Goal: Transaction & Acquisition: Purchase product/service

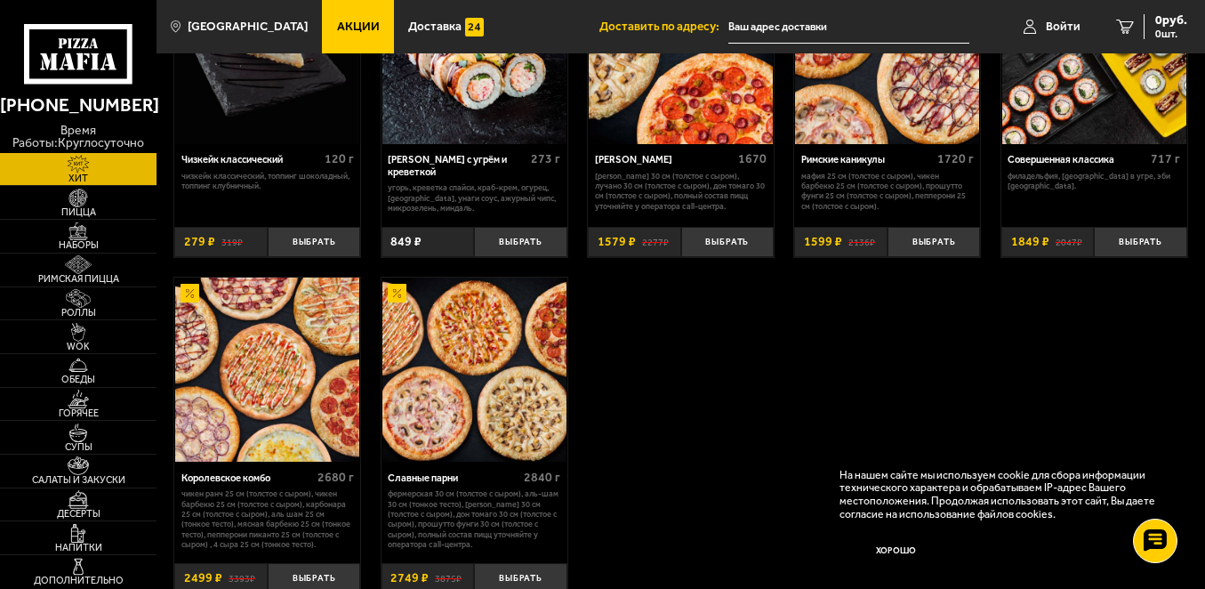
scroll to position [845, 0]
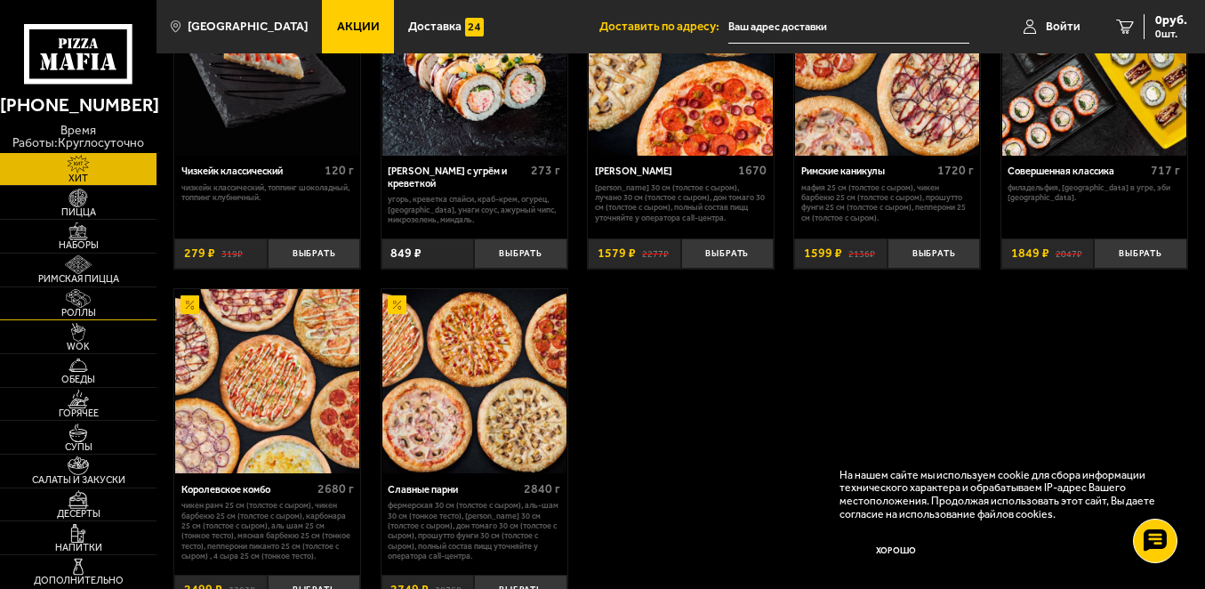
click at [70, 302] on img at bounding box center [78, 298] width 48 height 19
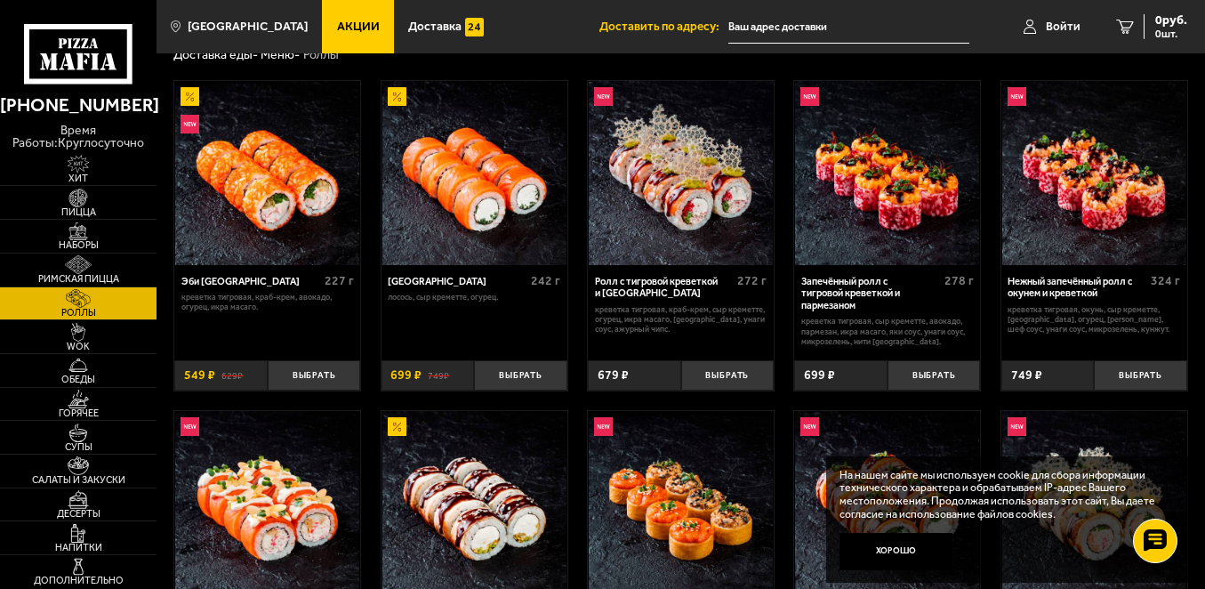
scroll to position [89, 0]
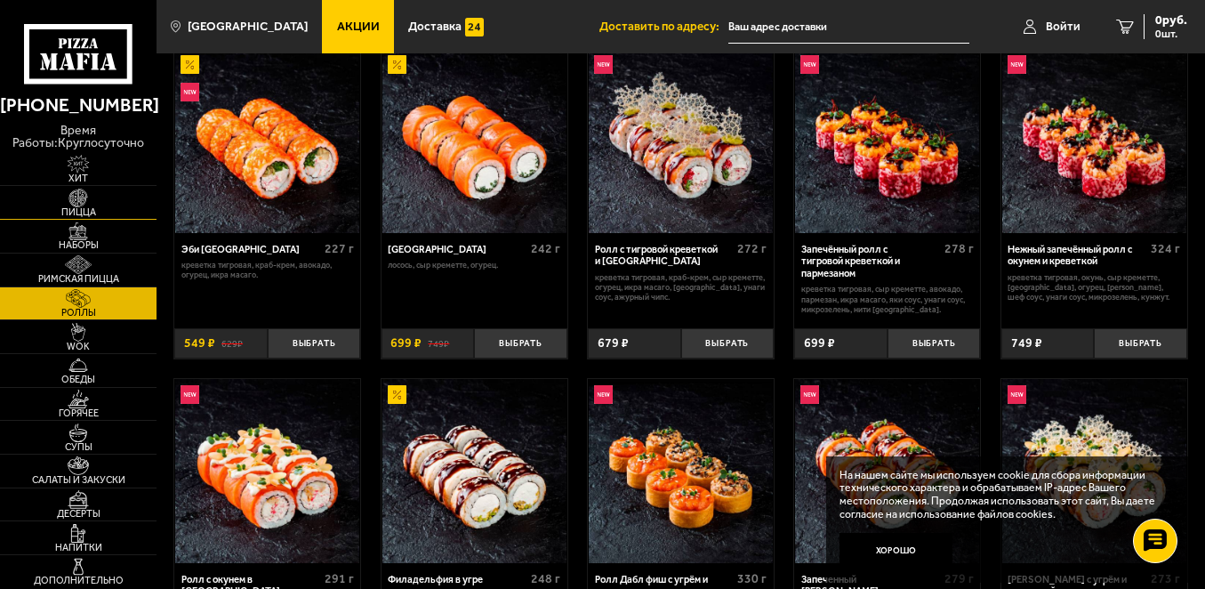
click at [86, 201] on img at bounding box center [78, 198] width 48 height 19
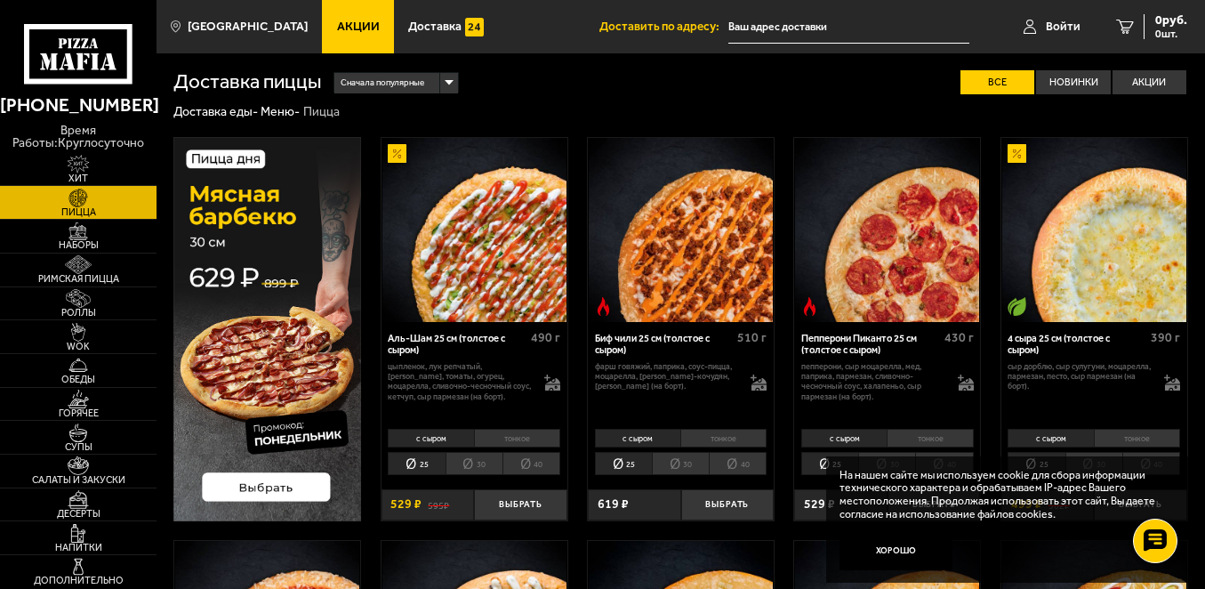
click at [480, 260] on img at bounding box center [474, 230] width 184 height 184
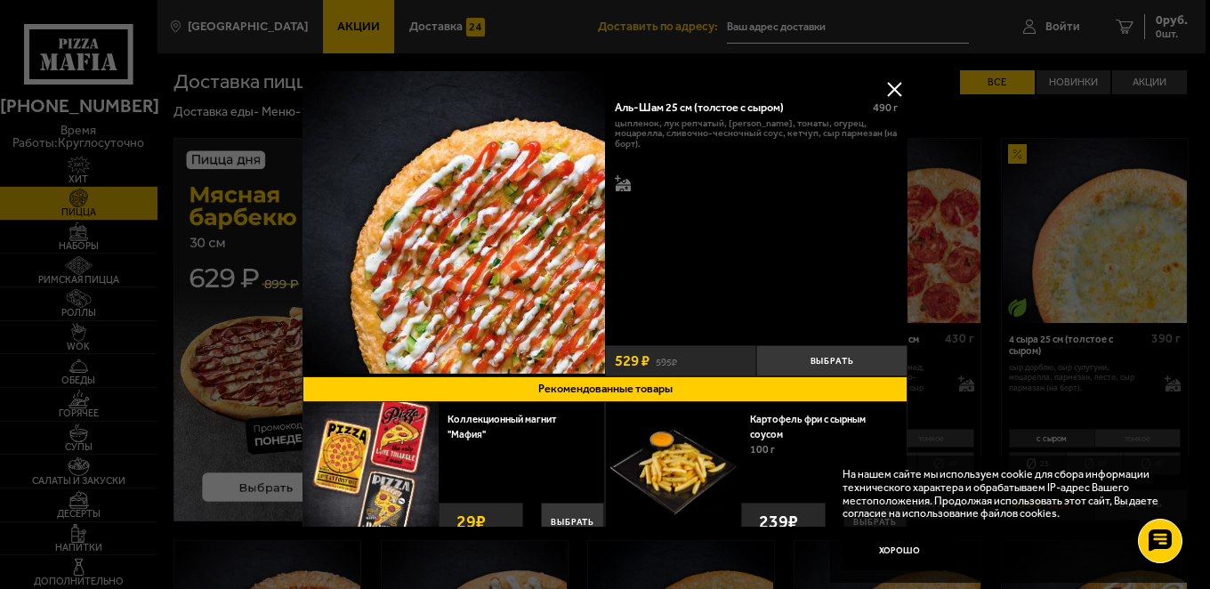
click at [889, 93] on button at bounding box center [894, 89] width 27 height 27
